Goal: Navigation & Orientation: Understand site structure

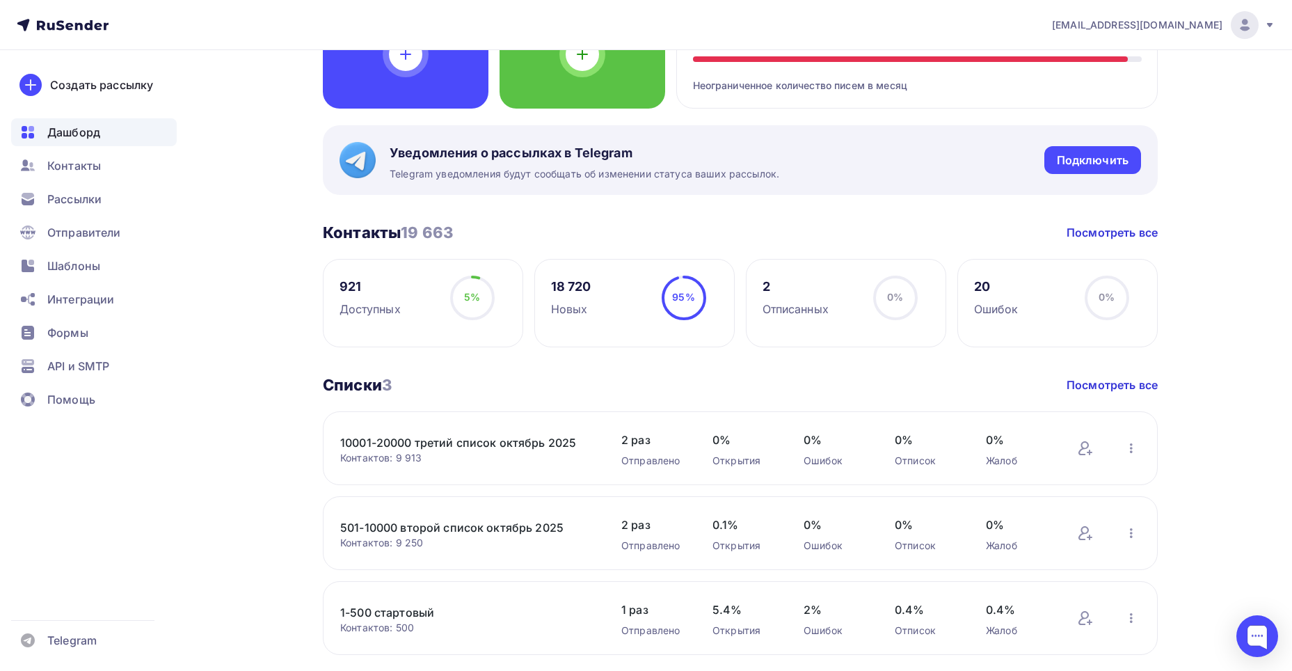
scroll to position [173, 0]
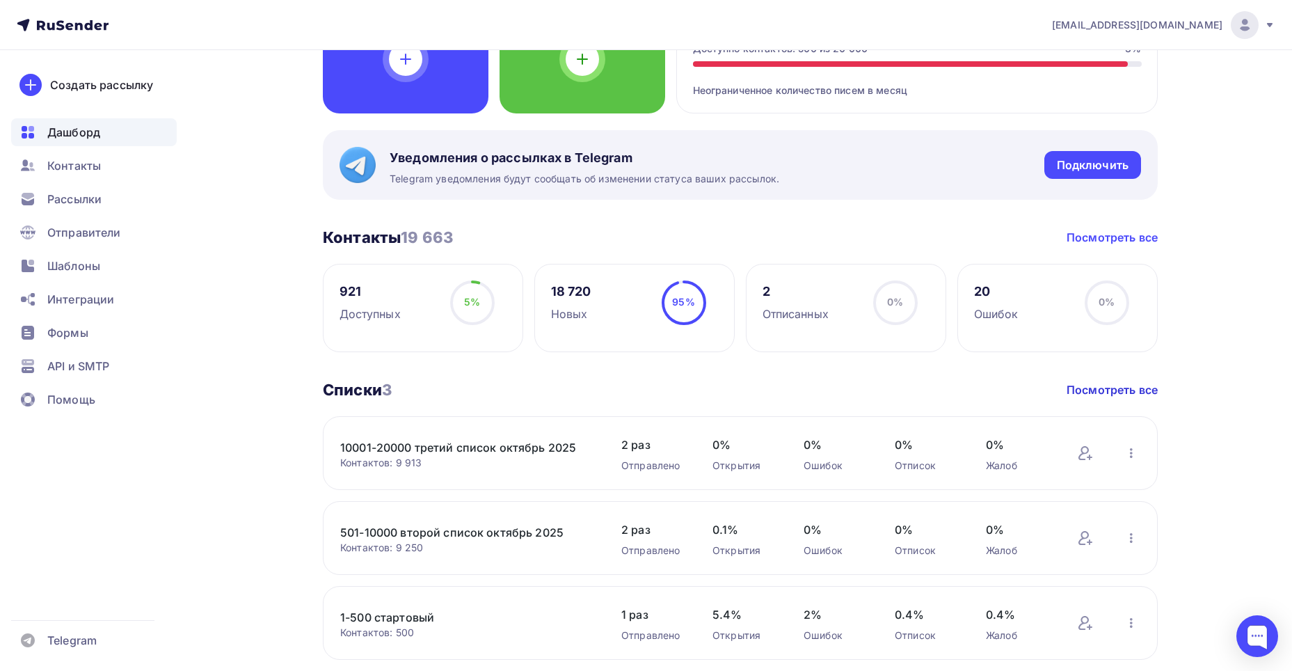
click at [1110, 241] on link "Посмотреть все" at bounding box center [1112, 237] width 91 height 17
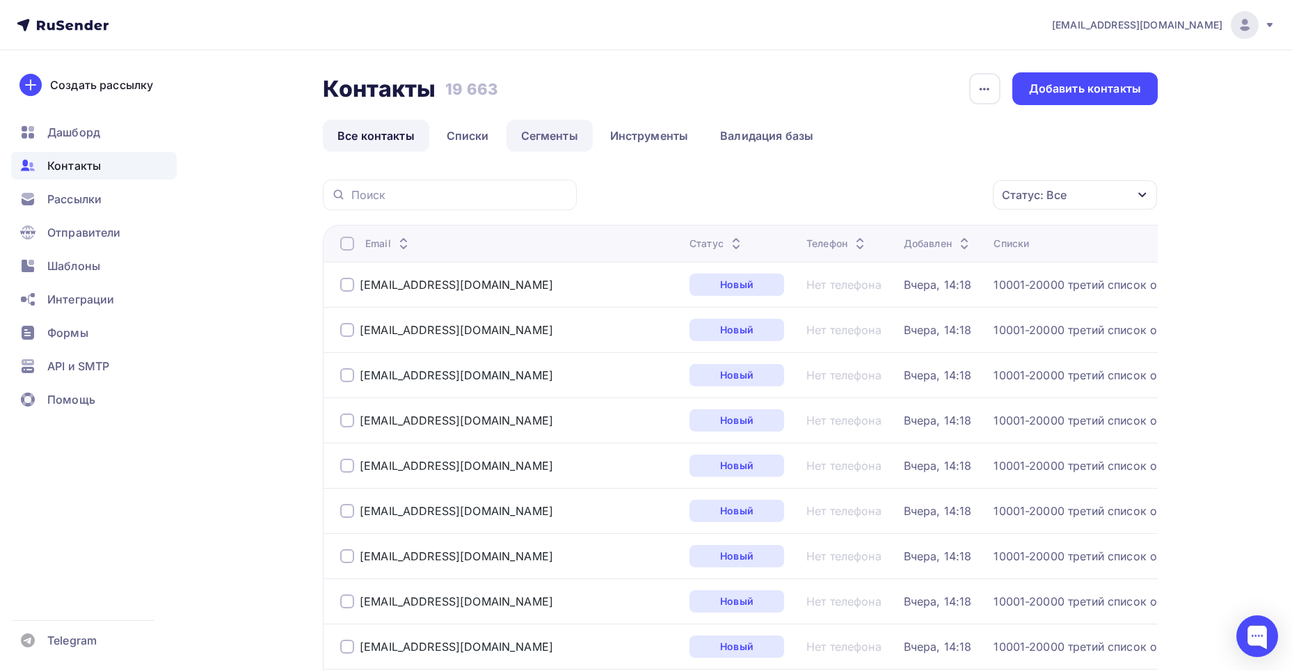
click at [552, 138] on link "Сегменты" at bounding box center [549, 136] width 86 height 32
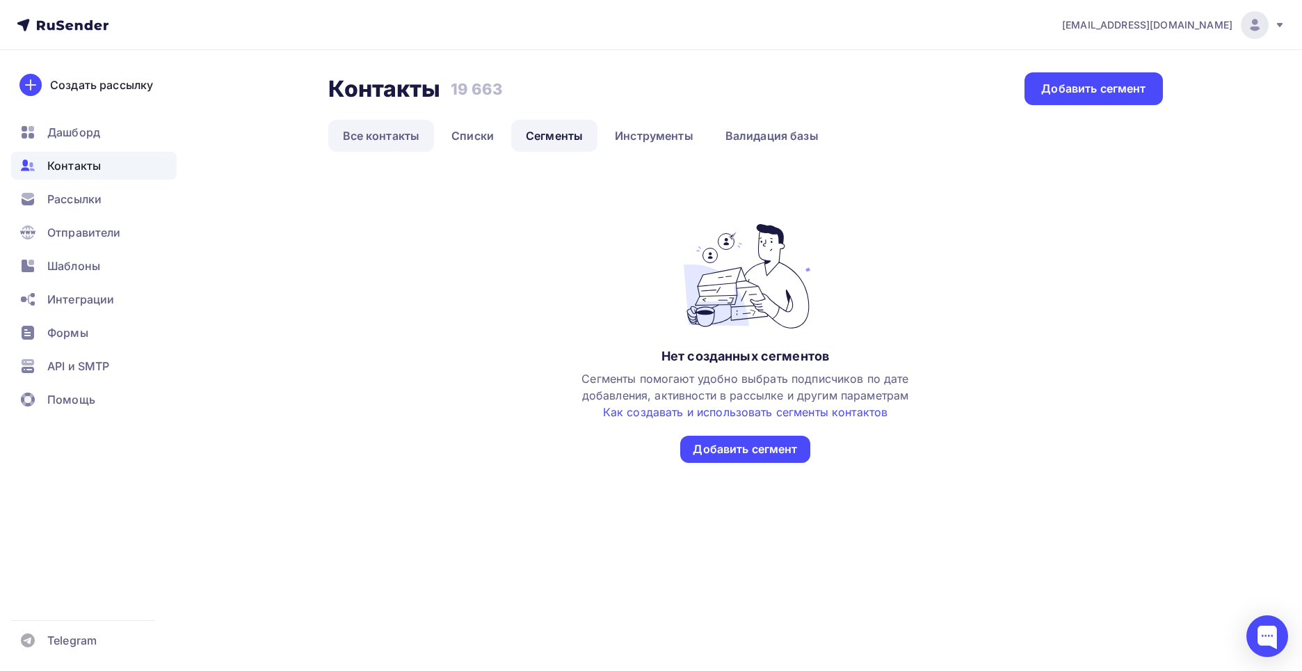
click at [386, 138] on link "Все контакты" at bounding box center [381, 136] width 106 height 32
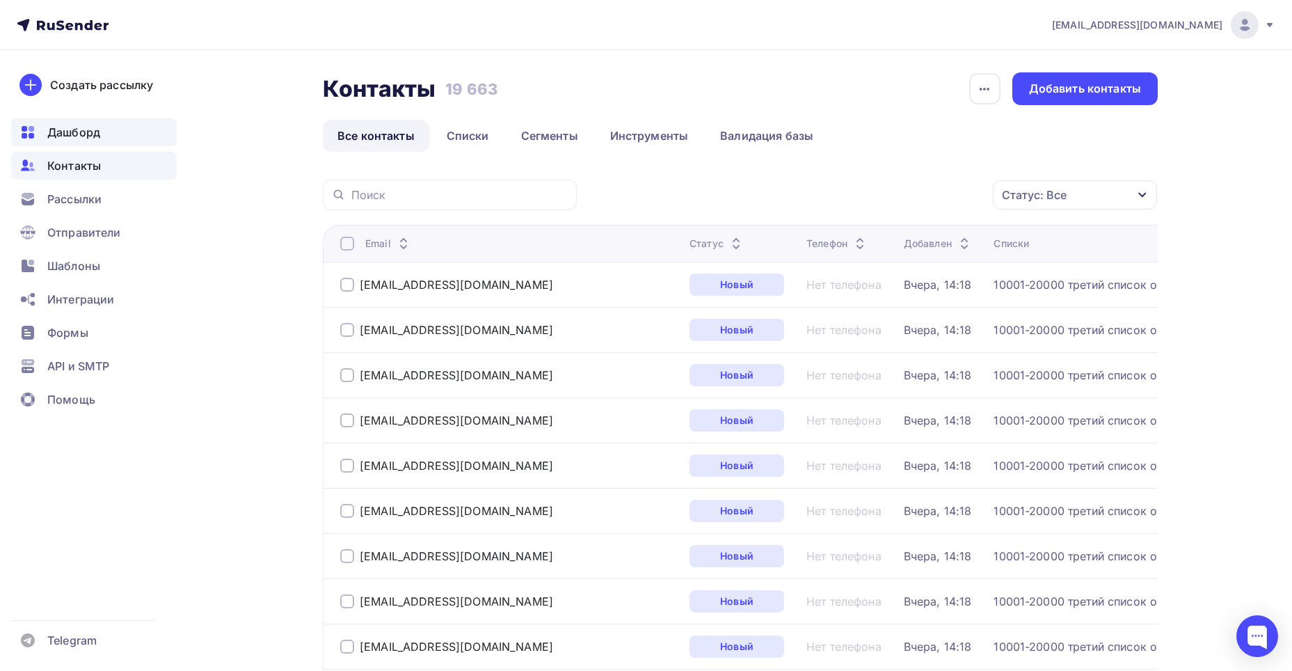
click at [74, 135] on span "Дашборд" at bounding box center [73, 132] width 53 height 17
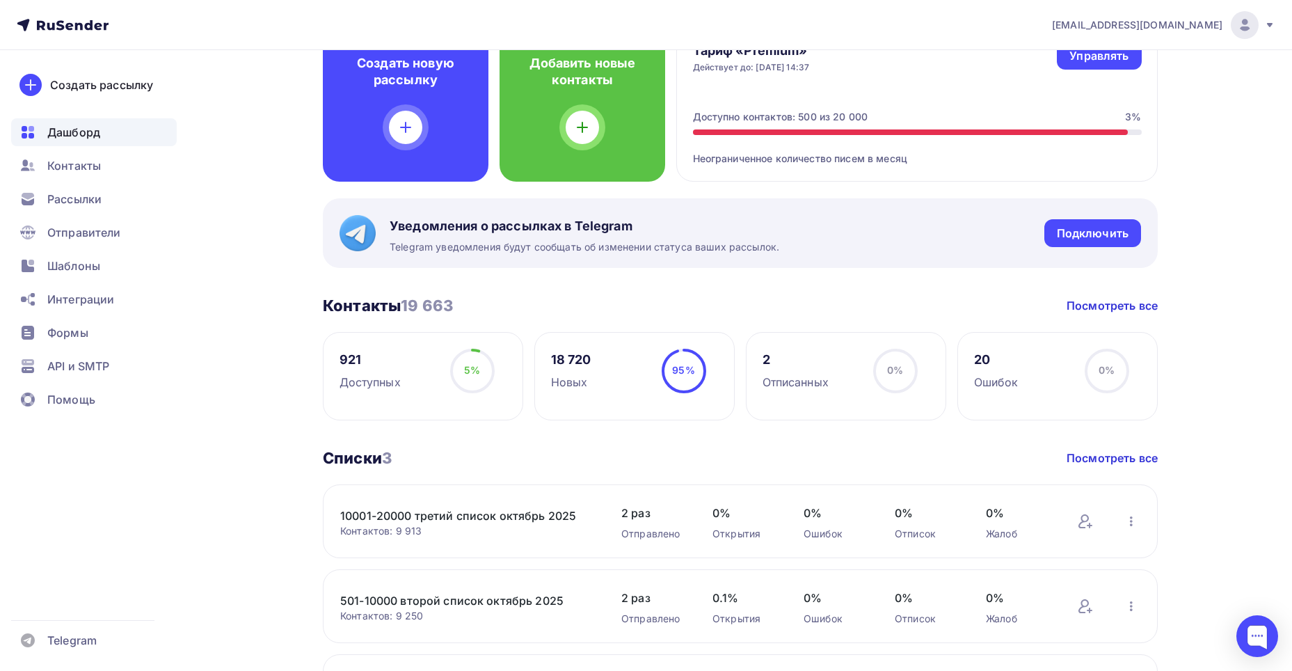
scroll to position [139, 0]
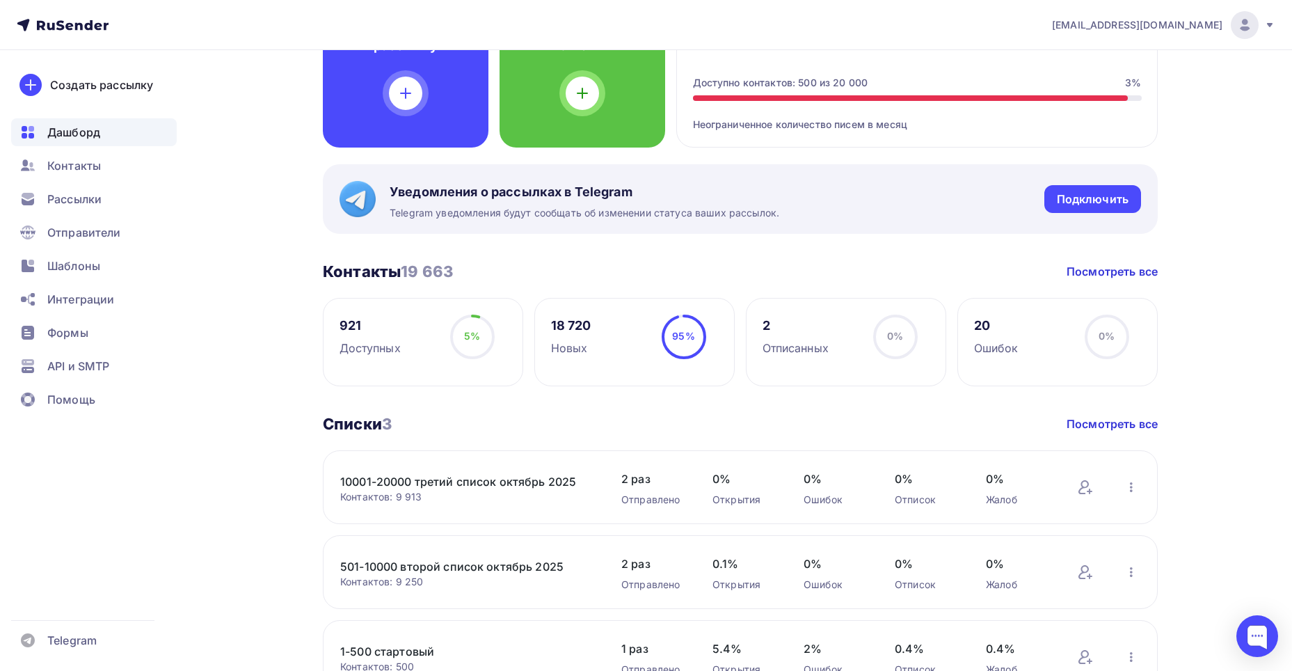
click at [678, 333] on span "95%" at bounding box center [683, 336] width 22 height 12
click at [604, 366] on div "18 720 Новых 95% 95%" at bounding box center [634, 342] width 200 height 88
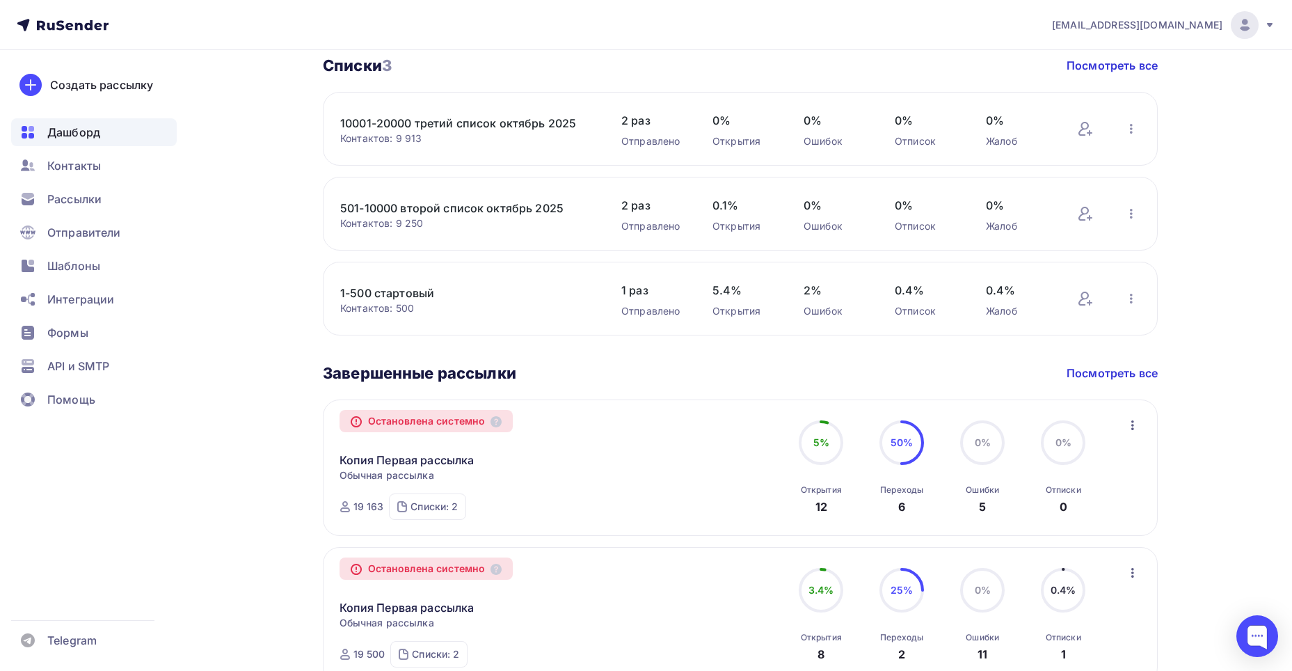
scroll to position [452, 0]
